Goal: Task Accomplishment & Management: Manage account settings

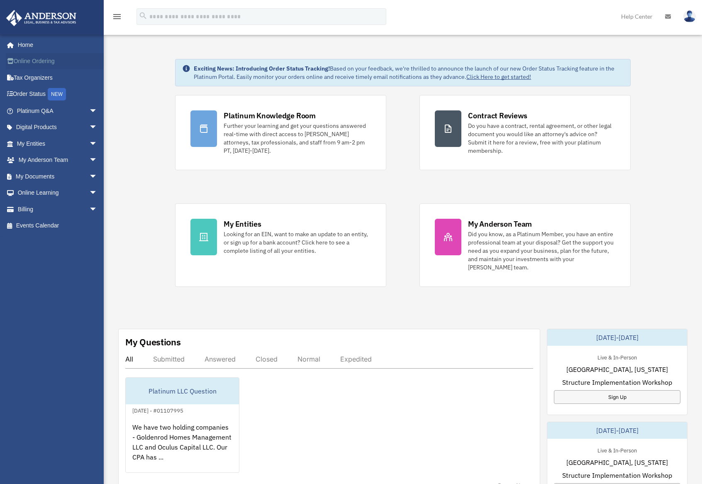
click at [36, 57] on link "Online Ordering" at bounding box center [58, 61] width 104 height 17
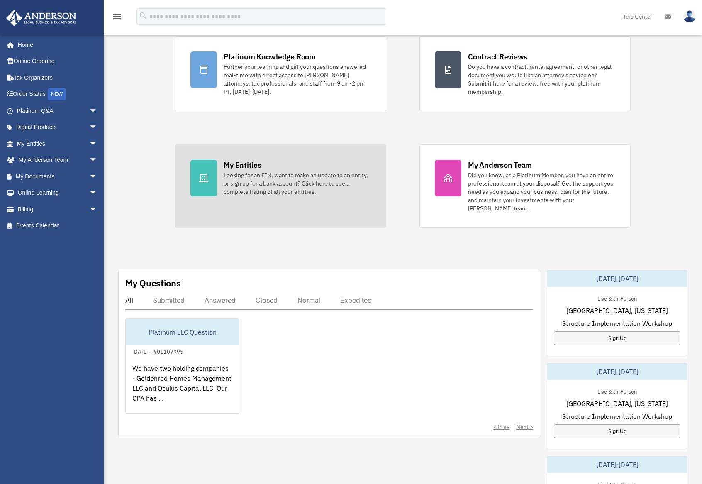
scroll to position [73, 0]
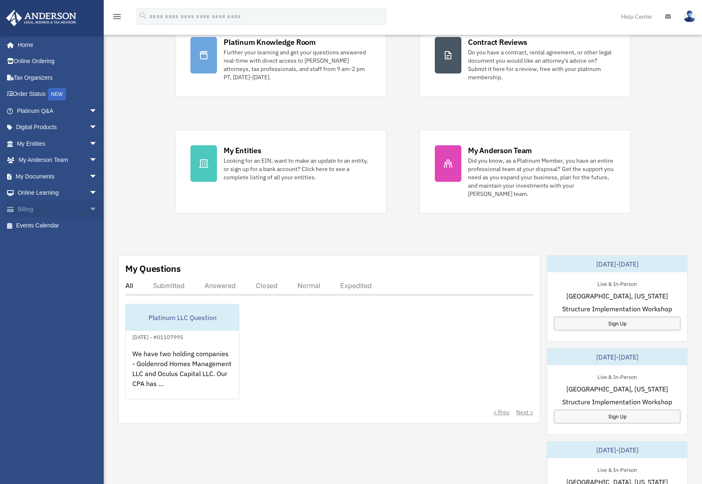
click at [79, 206] on link "Billing arrow_drop_down" at bounding box center [58, 209] width 104 height 17
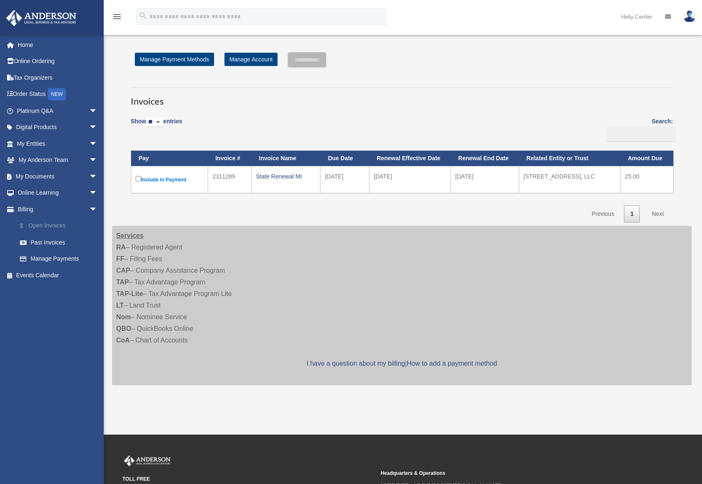
click at [53, 224] on link "$ Open Invoices" at bounding box center [61, 225] width 98 height 17
click at [56, 238] on link "Past Invoices" at bounding box center [61, 242] width 98 height 17
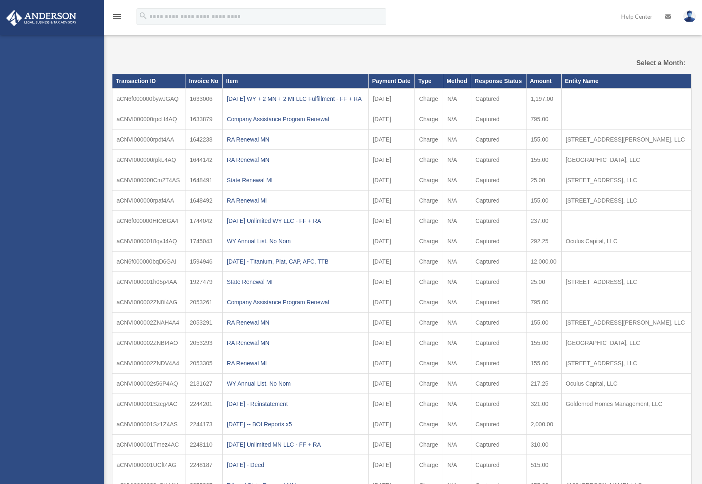
select select
